Goal: Register for event/course

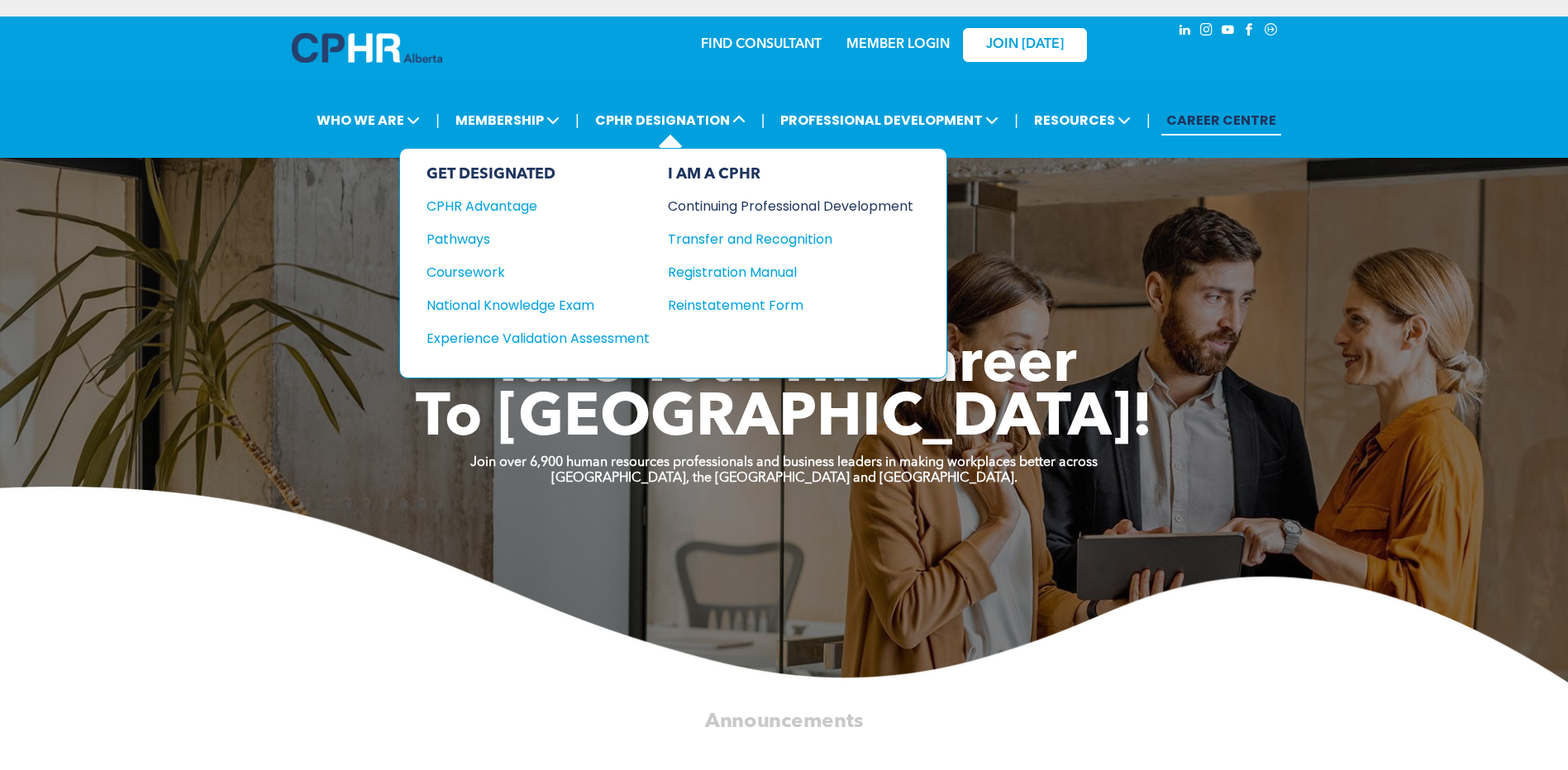
click at [741, 200] on div "Continuing Professional Development" at bounding box center [778, 206] width 220 height 21
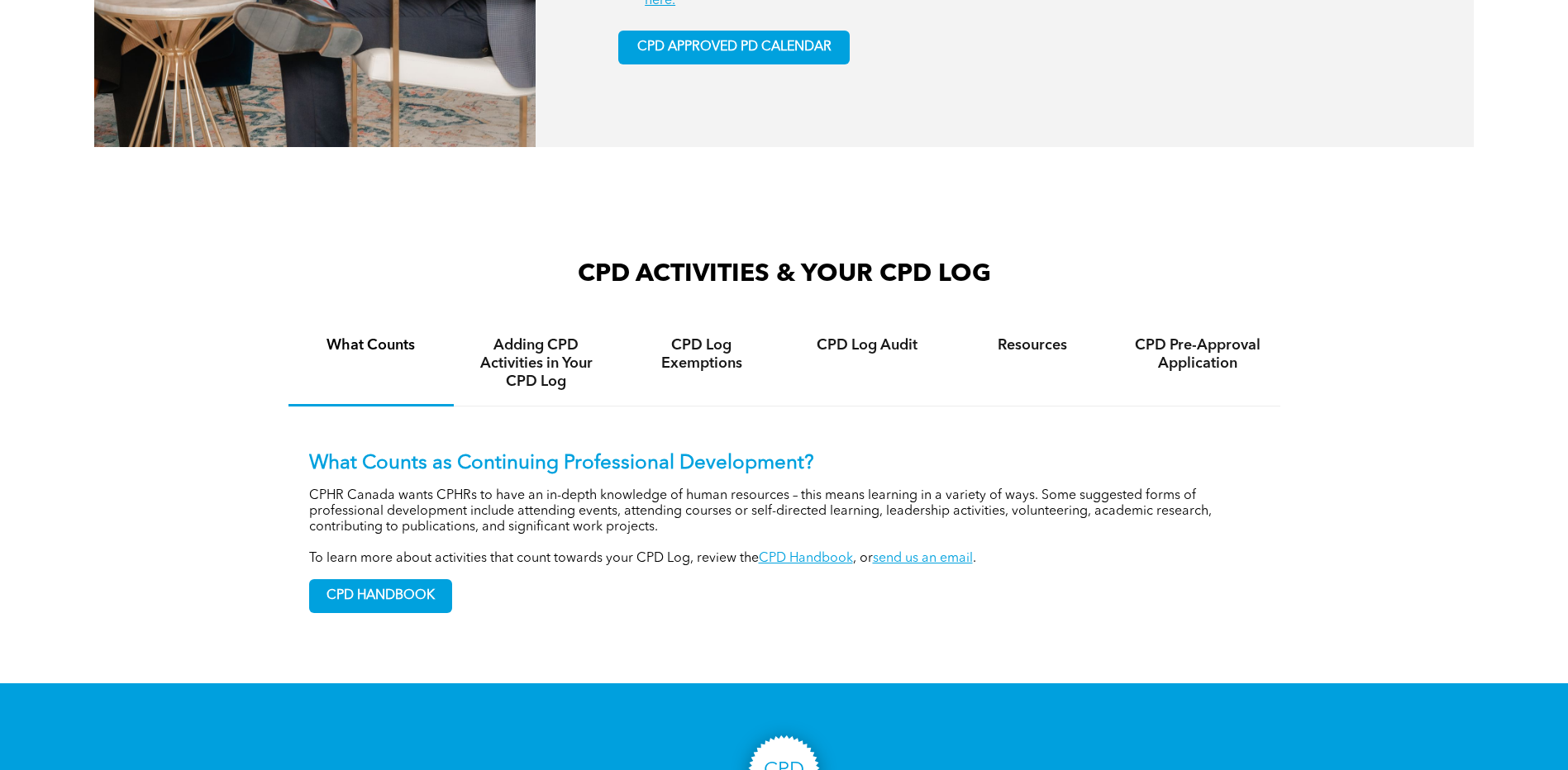
scroll to position [744, 0]
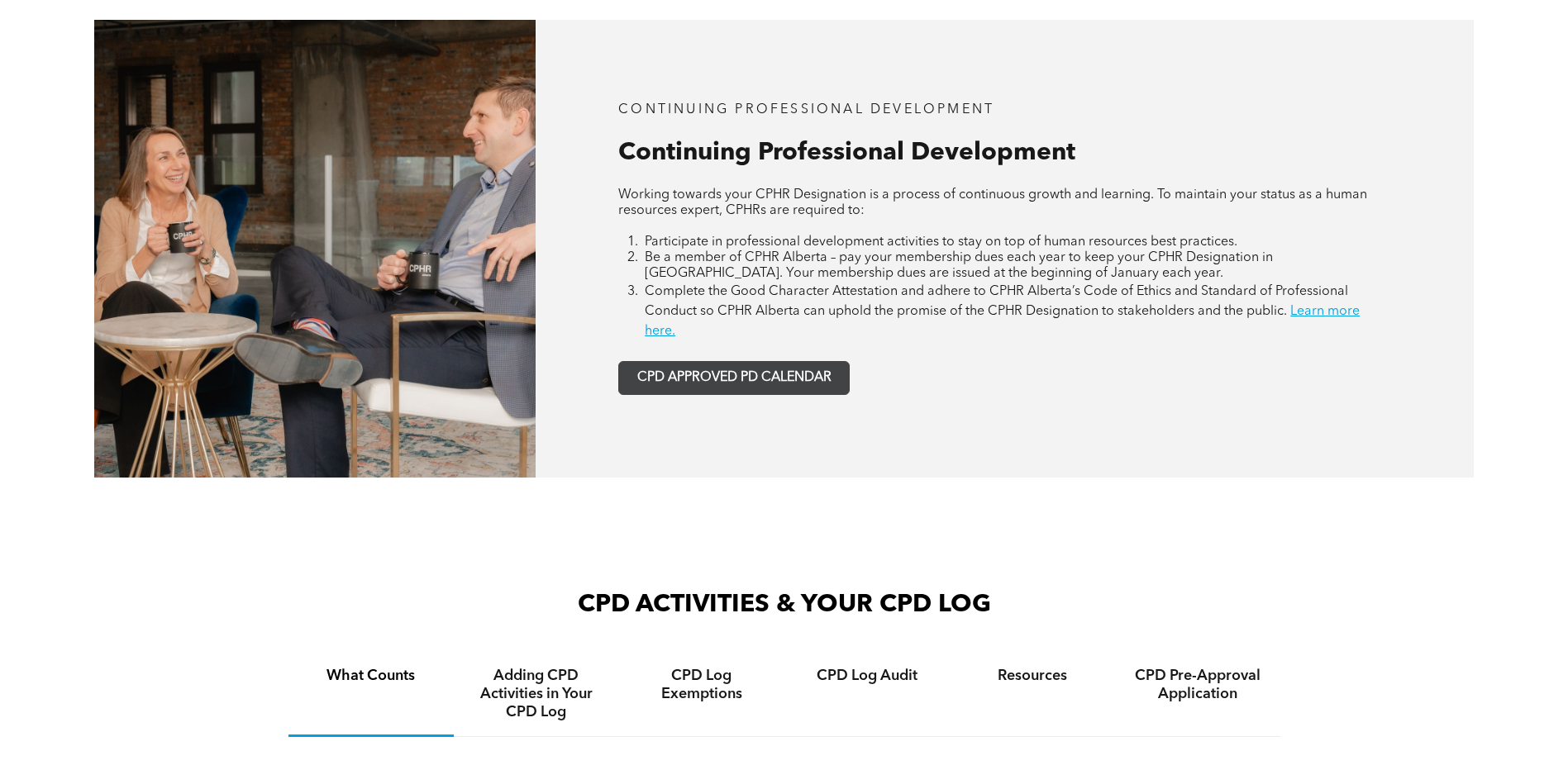
click at [808, 371] on link "CPD APPROVED PD CALENDAR" at bounding box center [733, 378] width 231 height 34
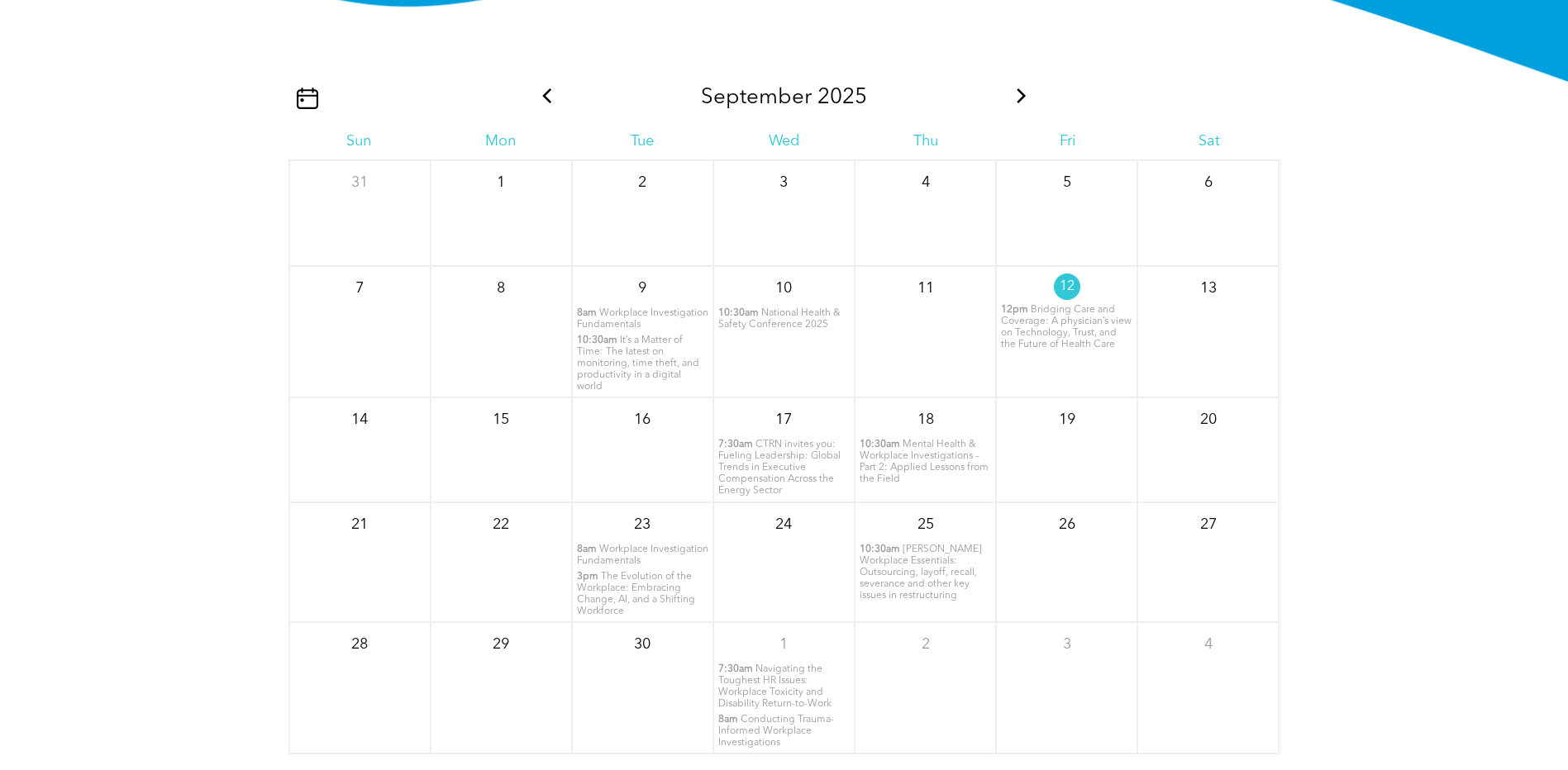
scroll to position [2005, 0]
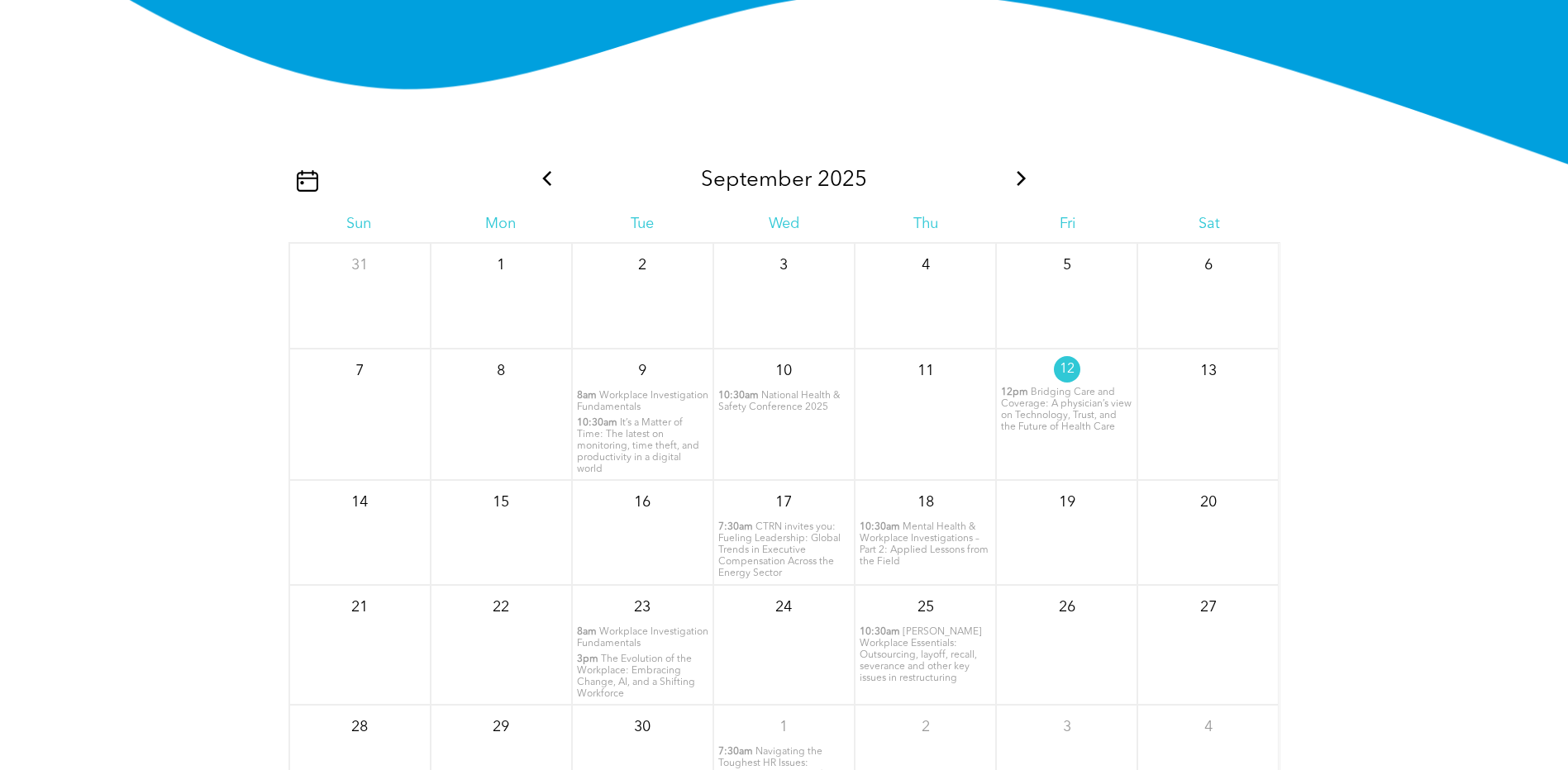
click at [1028, 174] on icon at bounding box center [1022, 178] width 22 height 15
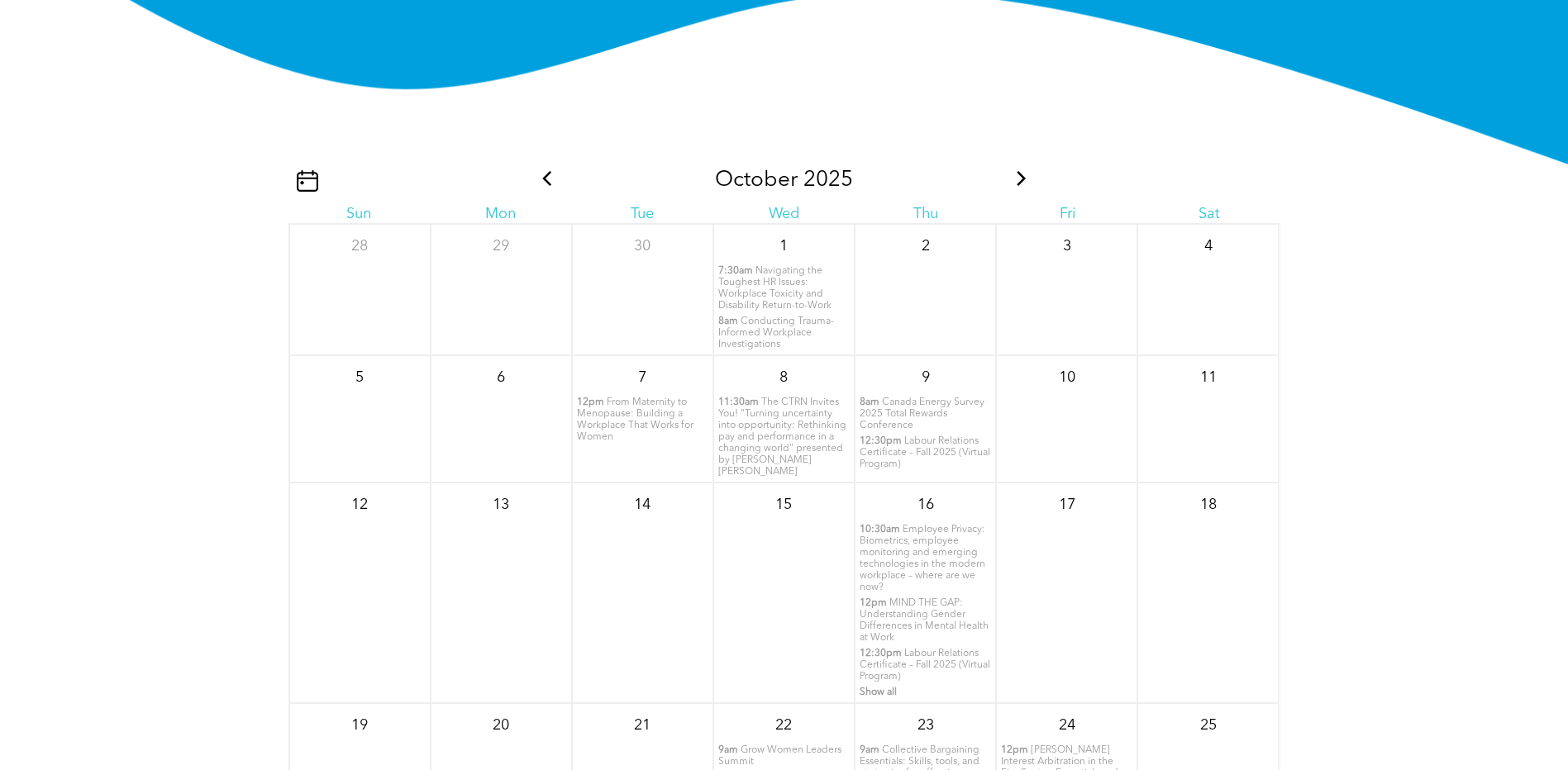
scroll to position [2171, 0]
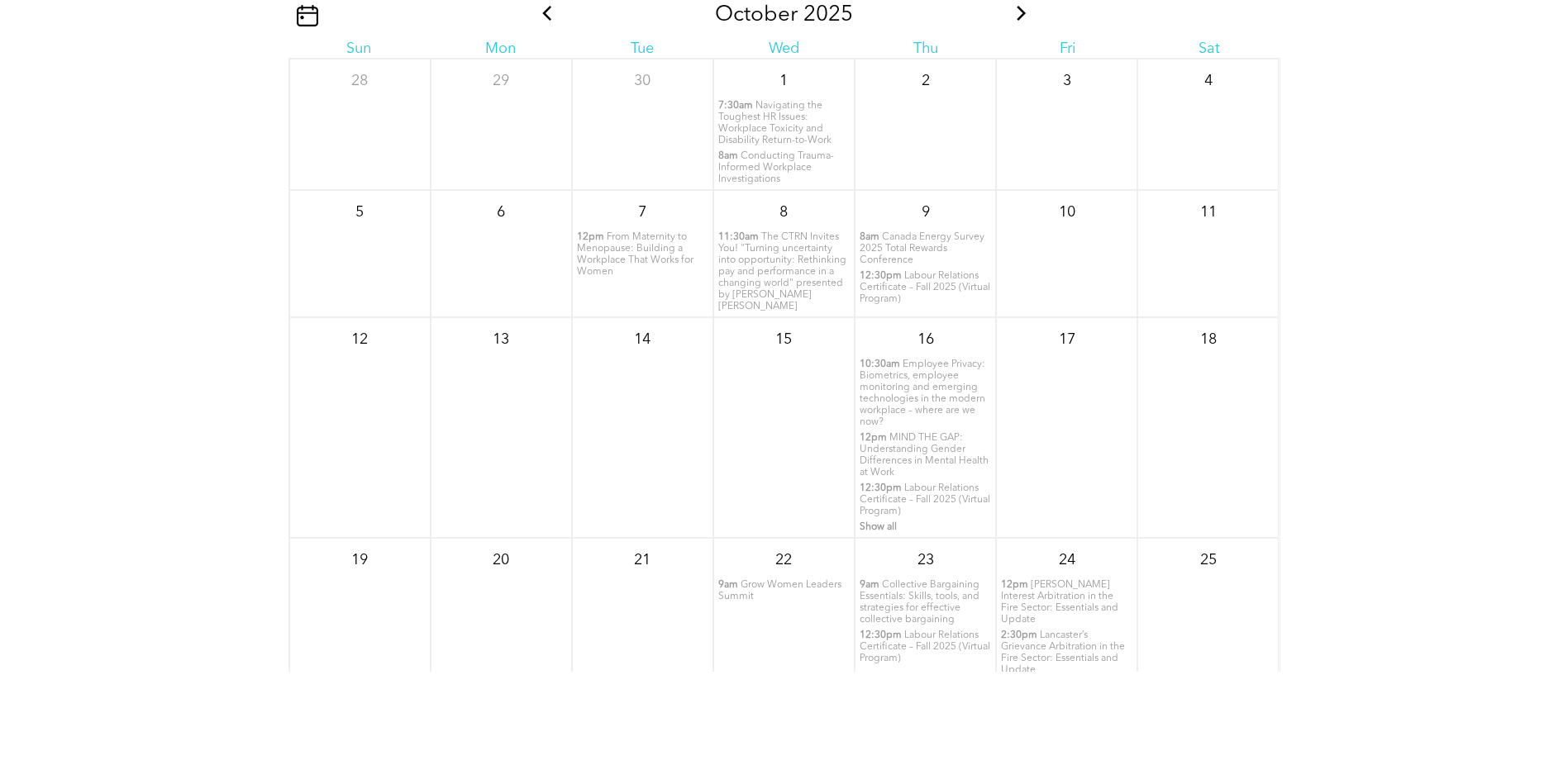
click at [666, 253] on span "From Maternity to Menopause: Building a Workplace That Works for Women" at bounding box center [635, 254] width 117 height 45
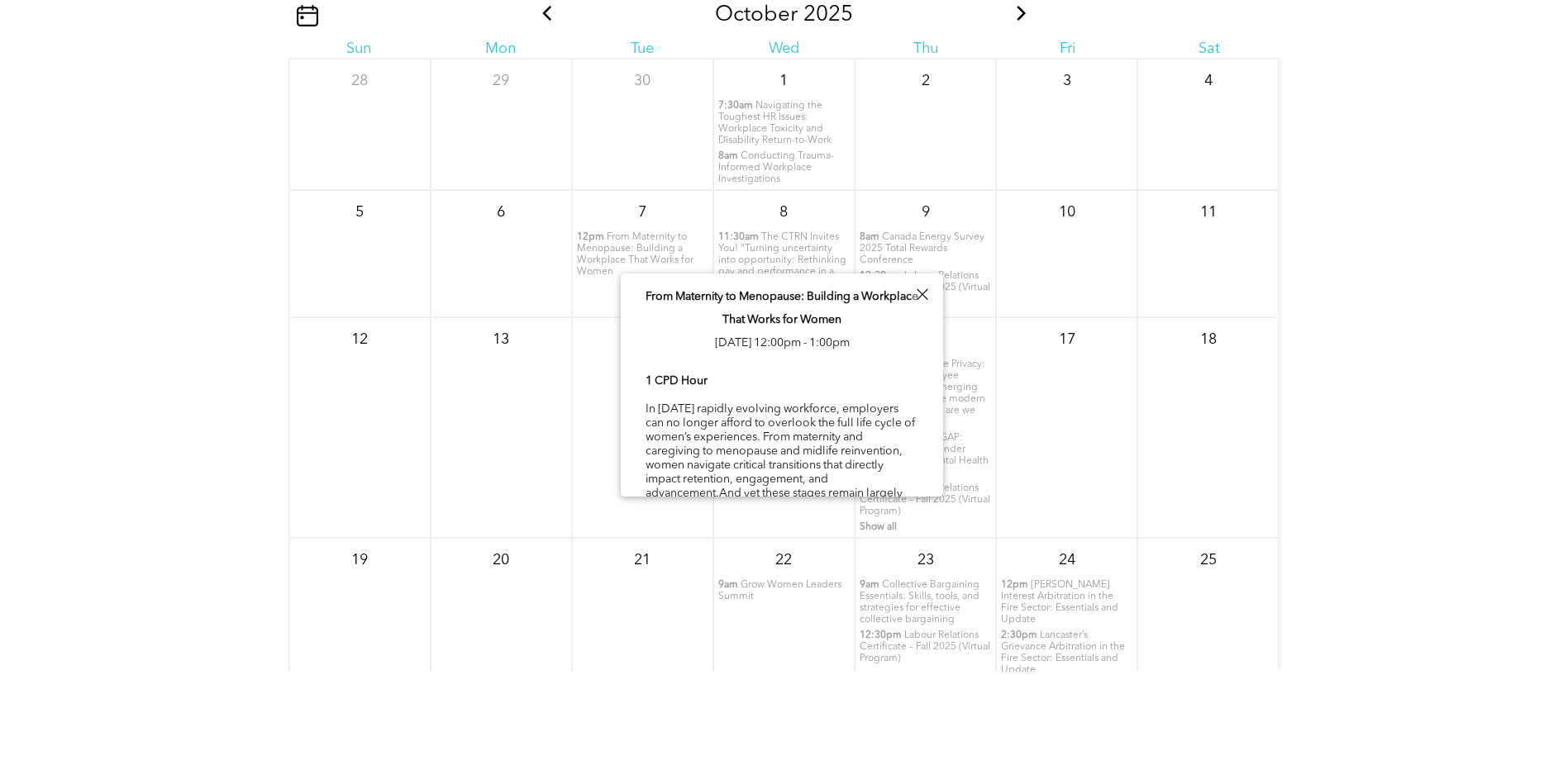
scroll to position [85, 0]
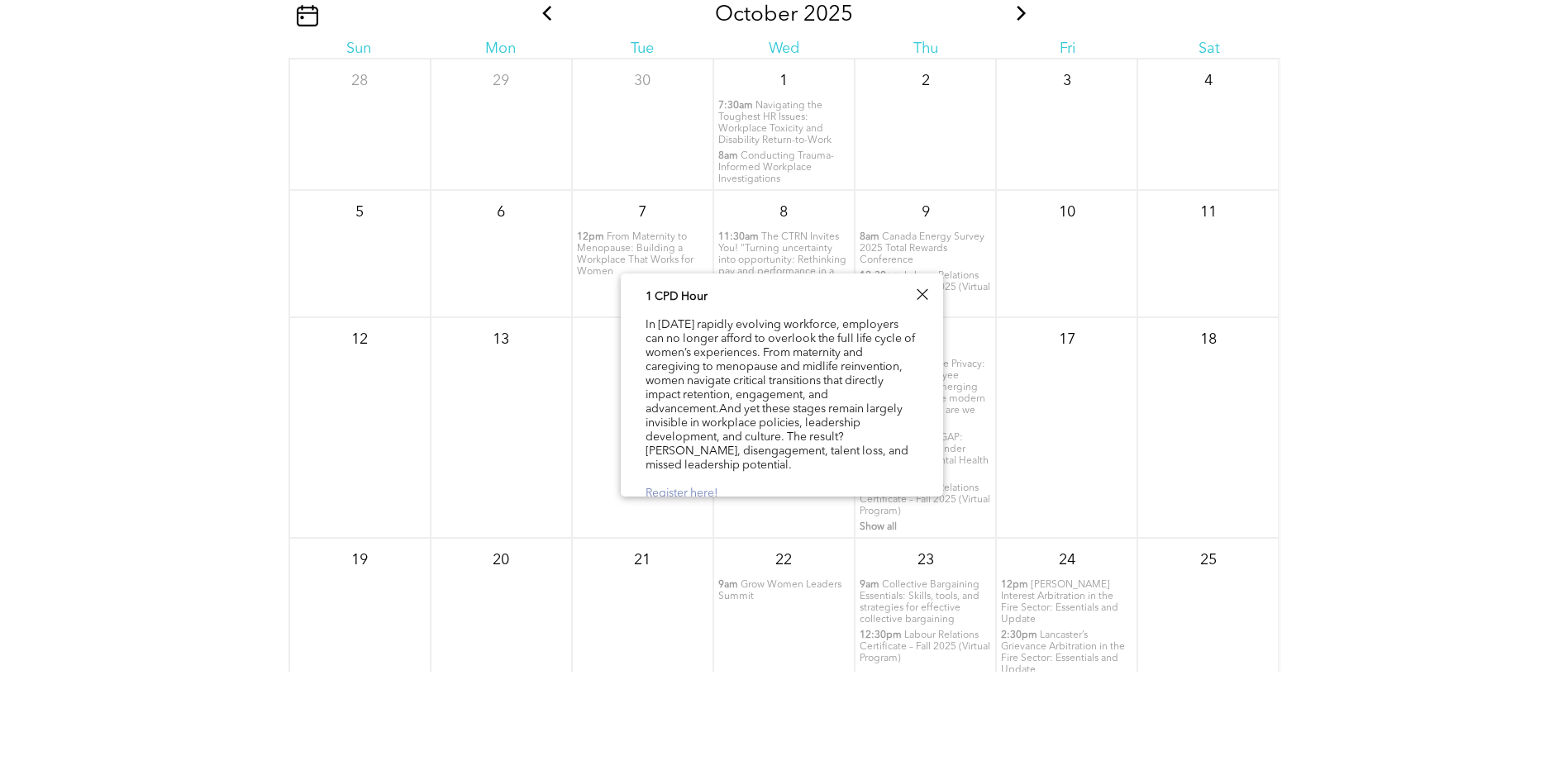
click at [712, 487] on link "Register here!" at bounding box center [682, 493] width 73 height 12
click at [918, 292] on div at bounding box center [922, 294] width 22 height 22
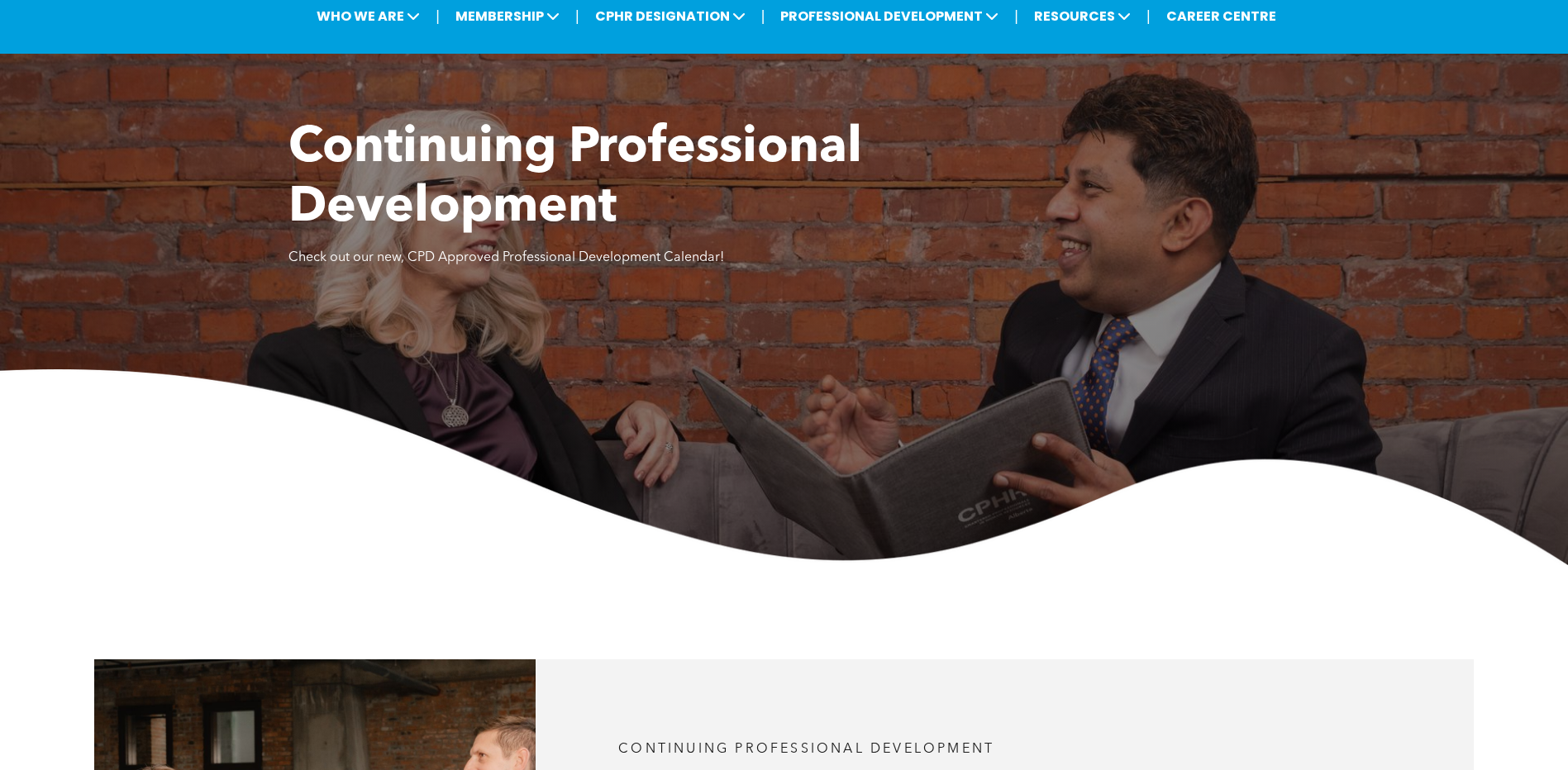
scroll to position [0, 0]
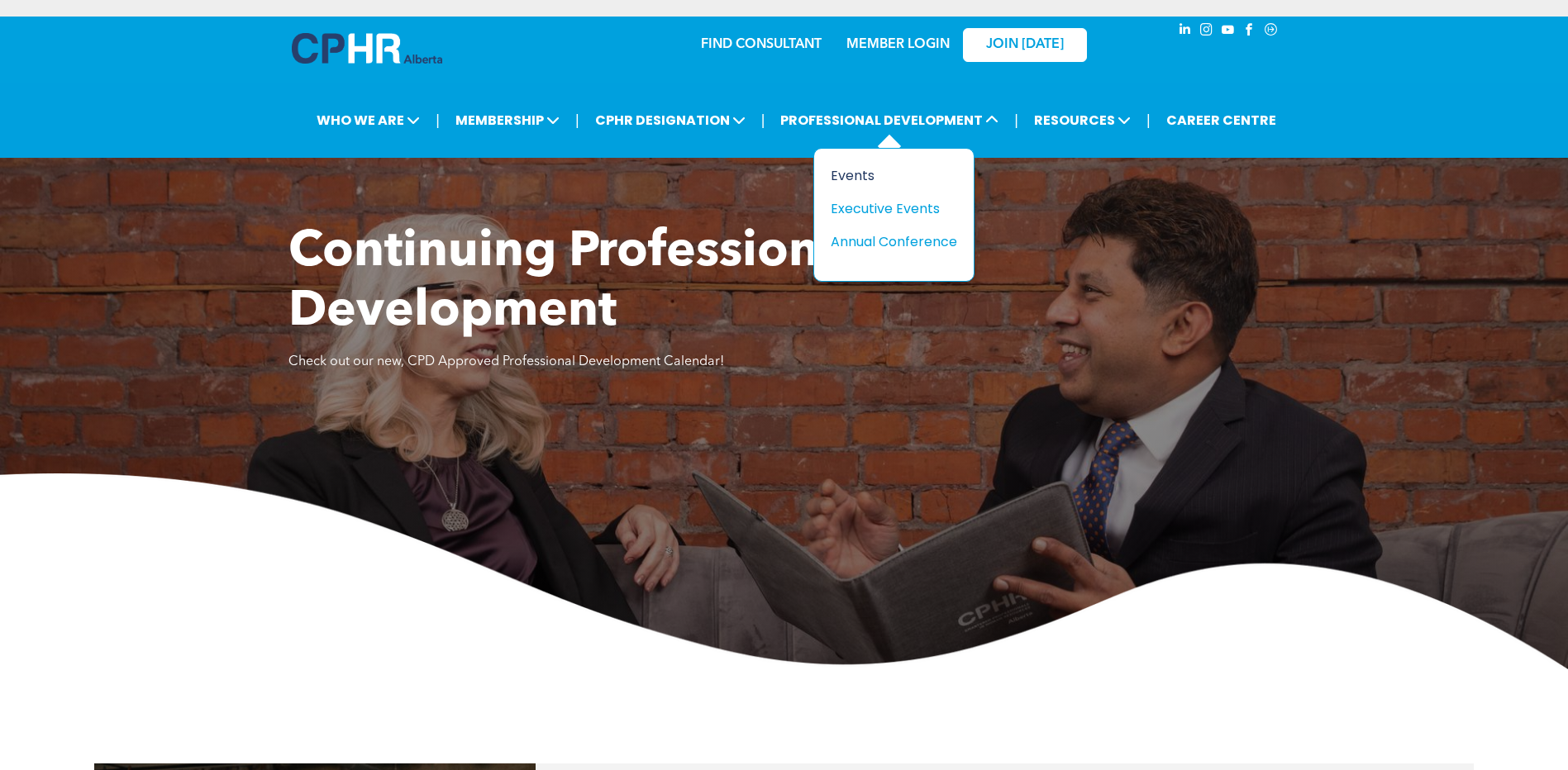
click at [849, 177] on div "Events" at bounding box center [888, 175] width 114 height 21
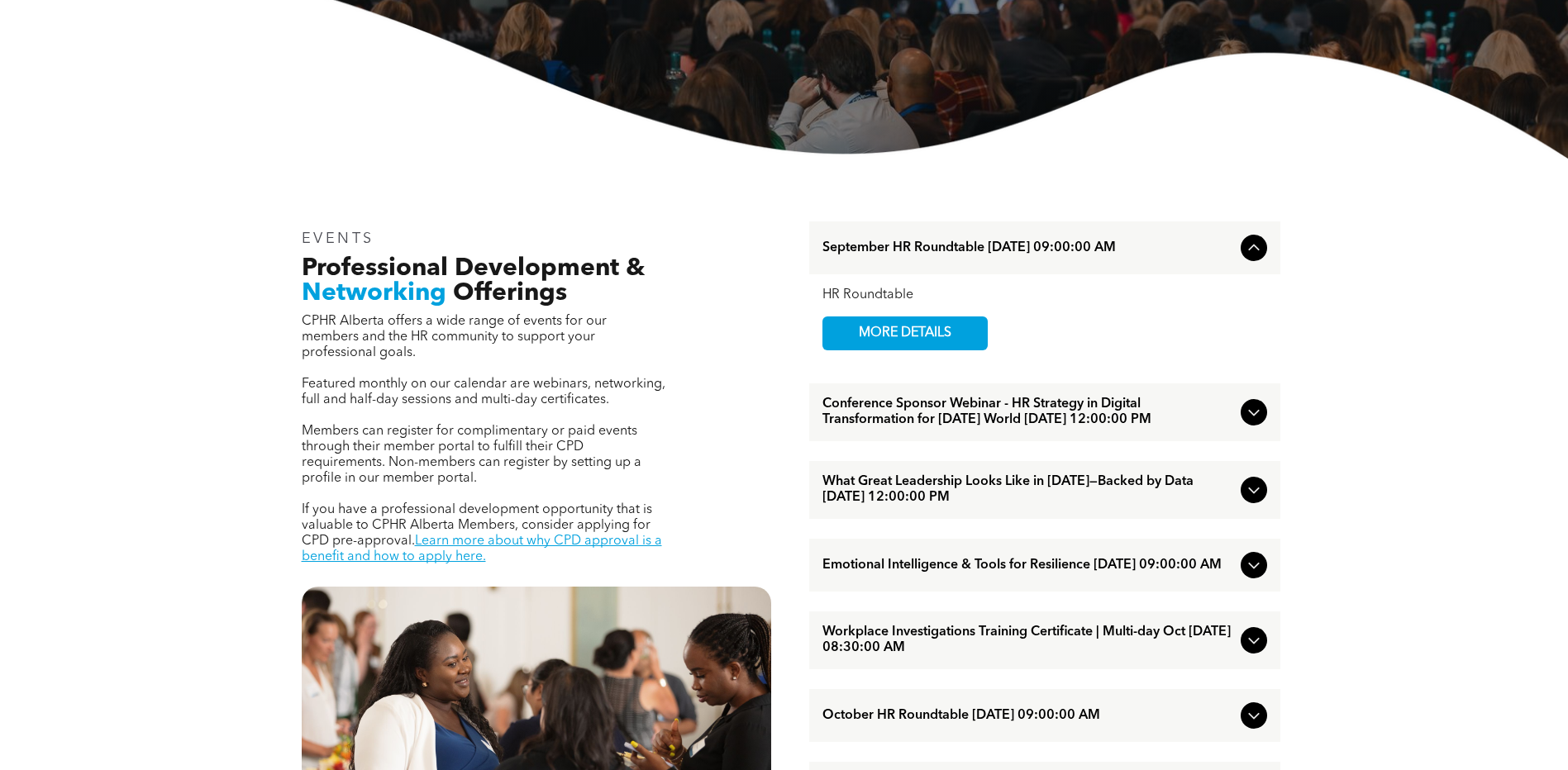
scroll to position [496, 0]
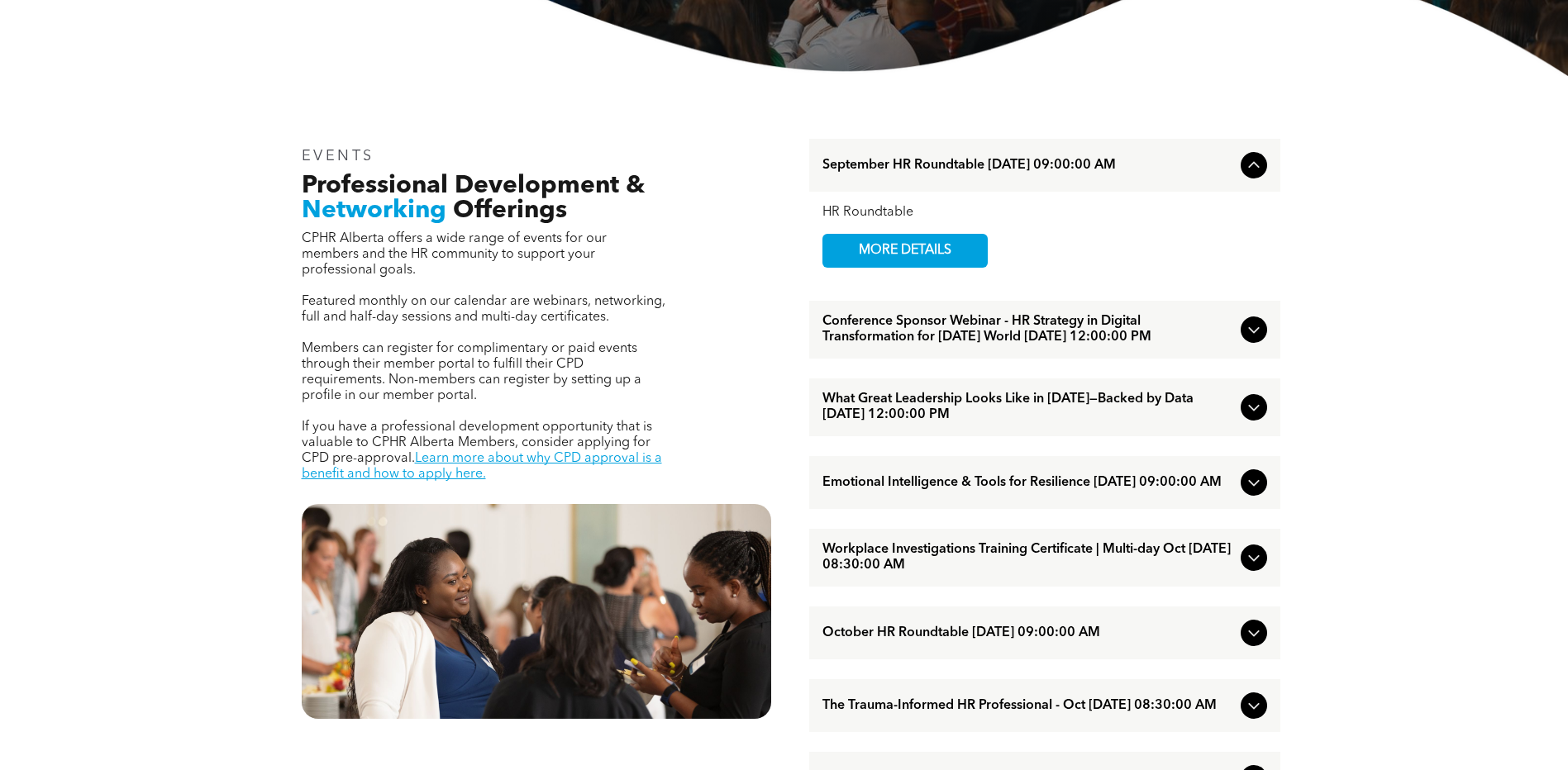
click at [1260, 418] on icon at bounding box center [1254, 408] width 20 height 20
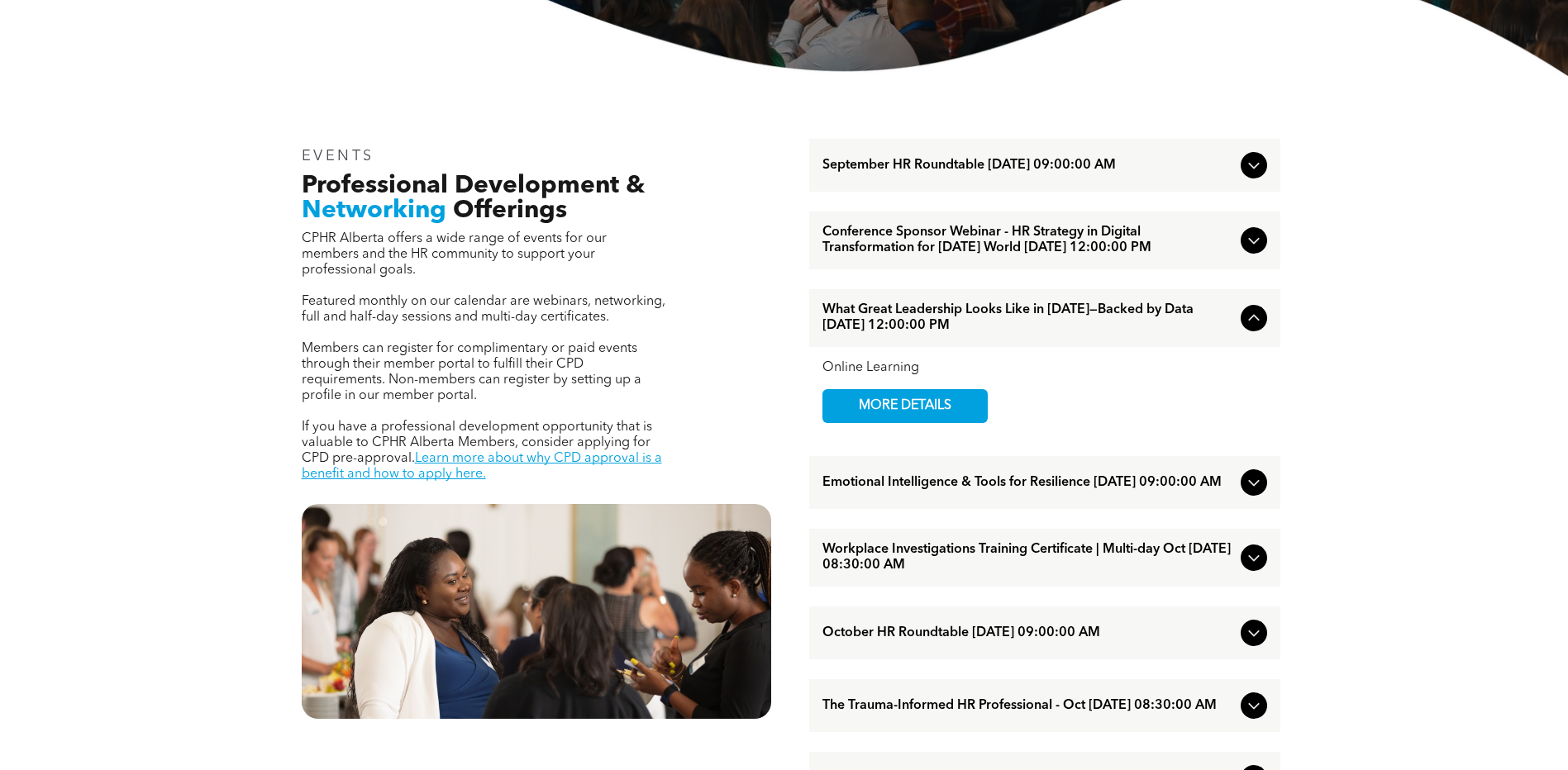
scroll to position [661, 0]
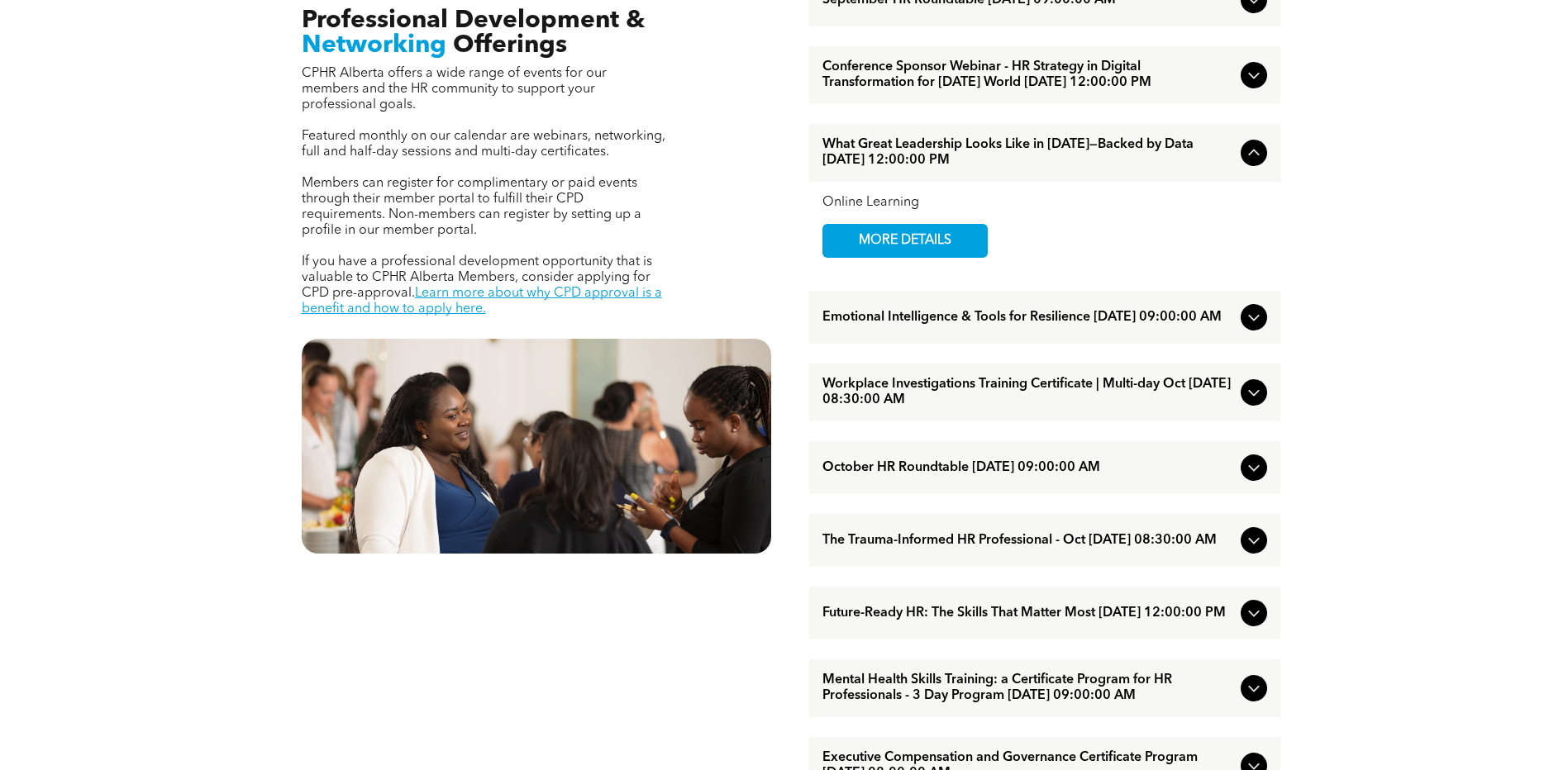
click at [1253, 623] on icon at bounding box center [1254, 613] width 20 height 20
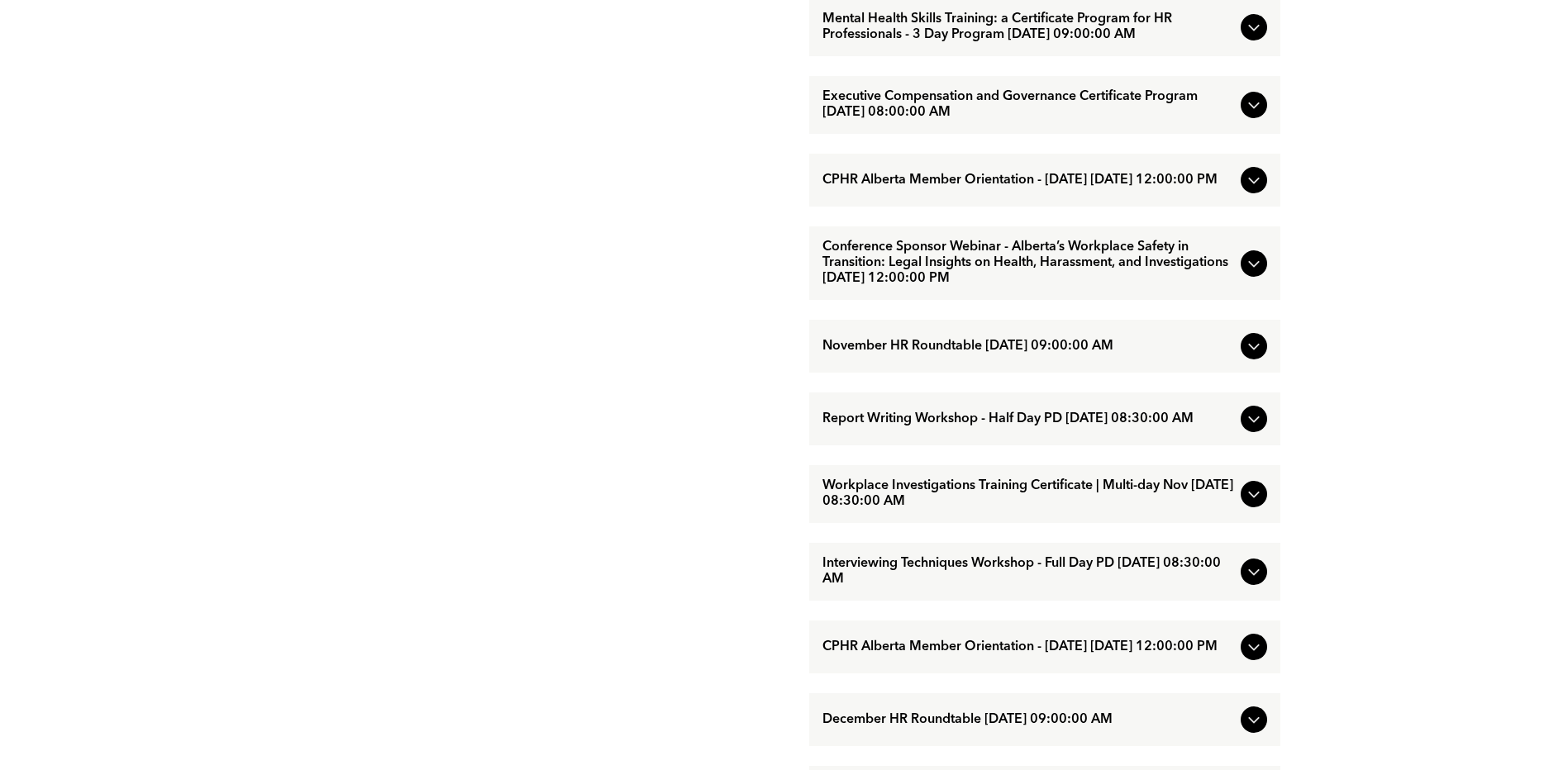
scroll to position [1405, 0]
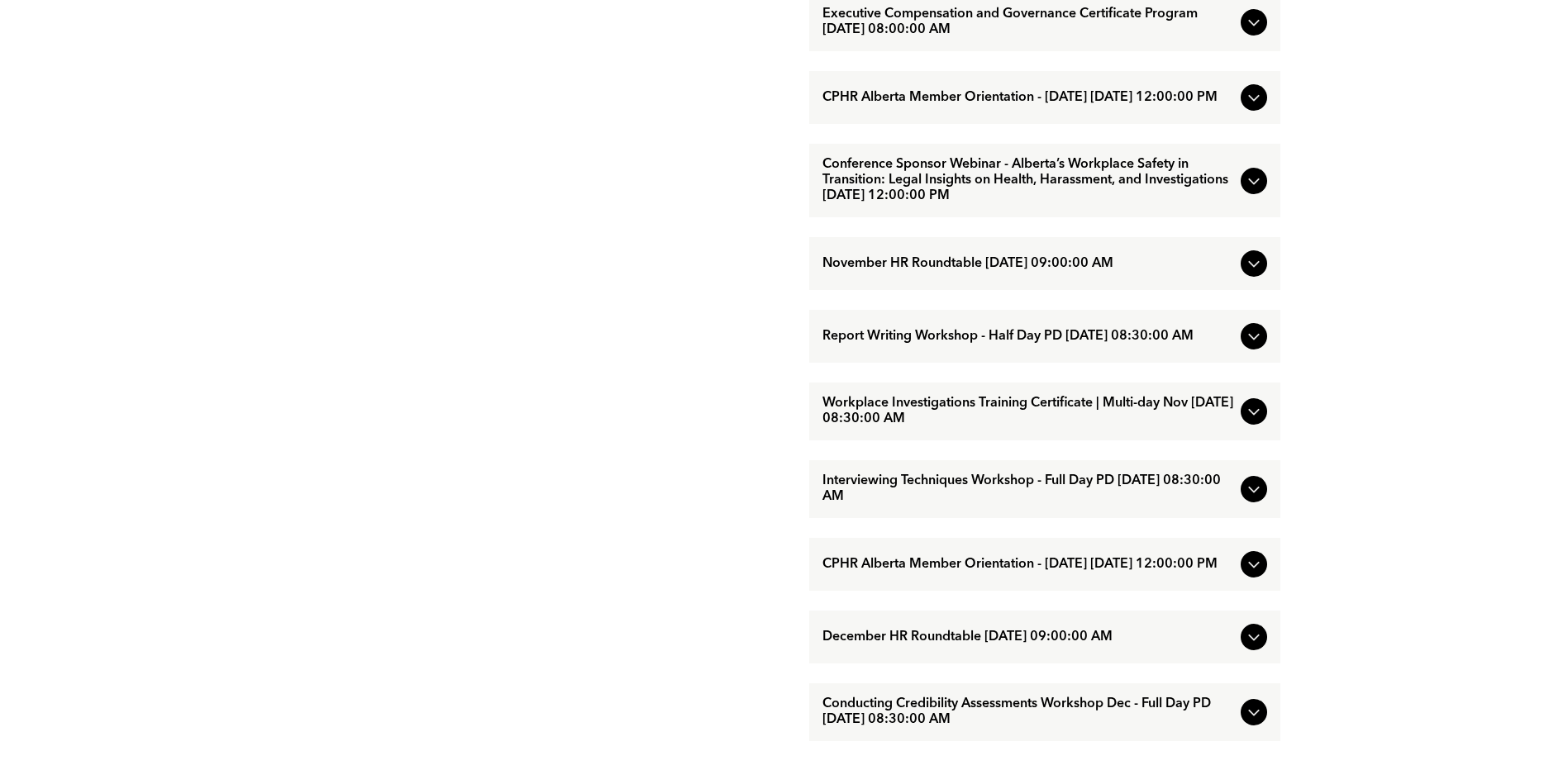
click at [1258, 422] on icon at bounding box center [1254, 412] width 20 height 20
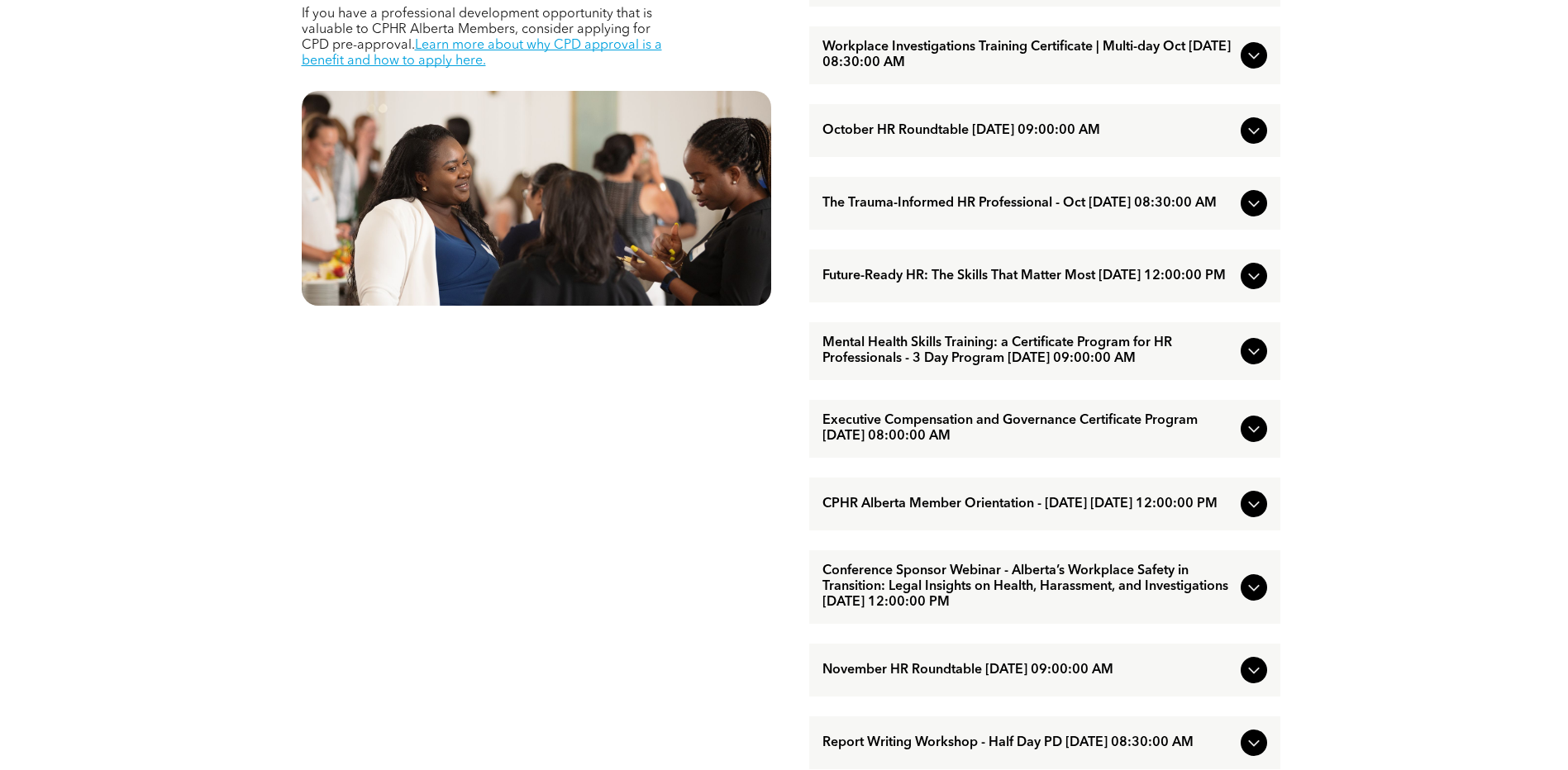
scroll to position [579, 0]
